Goal: Task Accomplishment & Management: Use online tool/utility

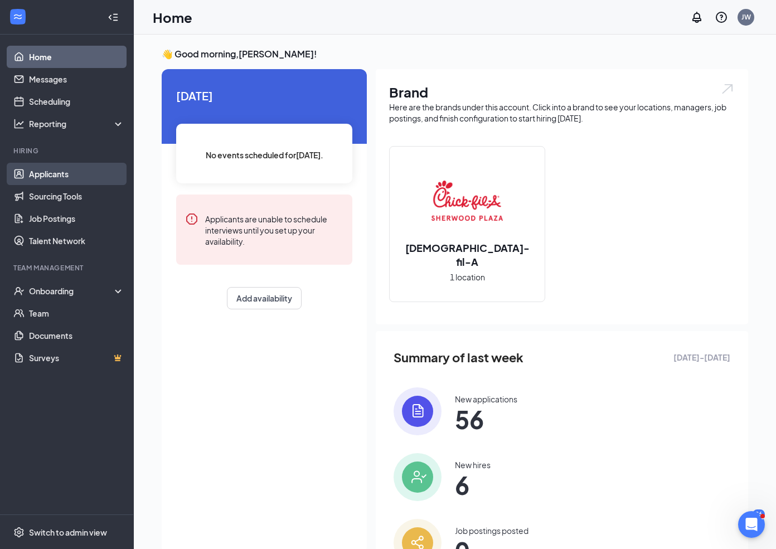
click at [48, 175] on link "Applicants" at bounding box center [76, 174] width 95 height 22
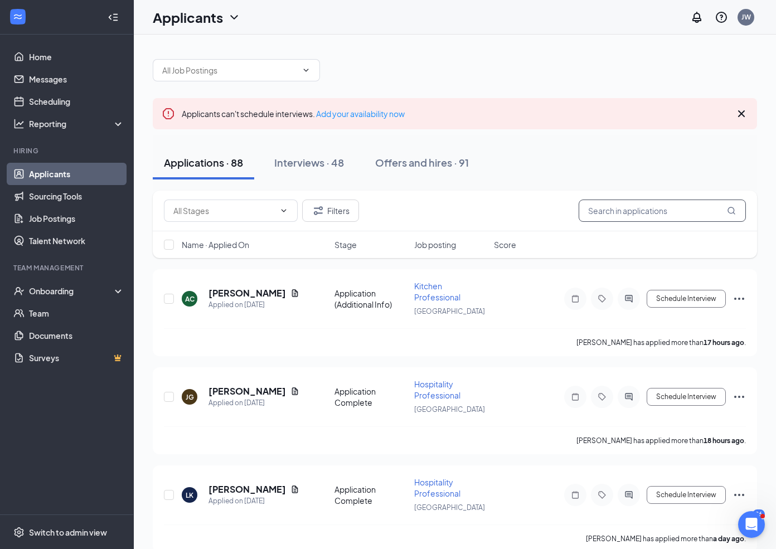
click at [627, 218] on input "text" at bounding box center [662, 211] width 167 height 22
type input "f"
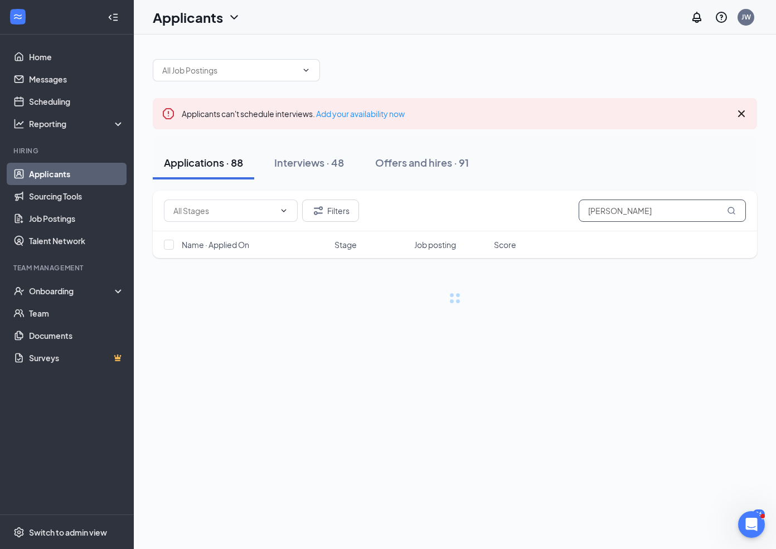
type input "[PERSON_NAME]"
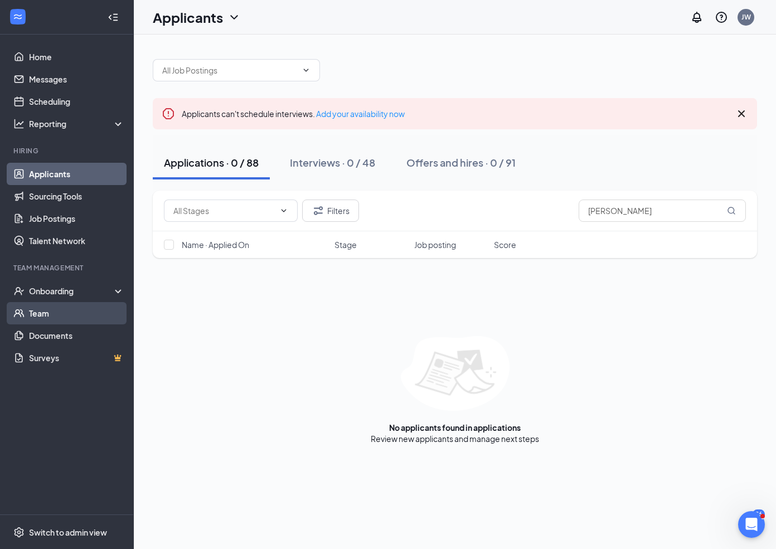
click at [68, 315] on link "Team" at bounding box center [76, 313] width 95 height 22
